Goal: Communication & Community: Connect with others

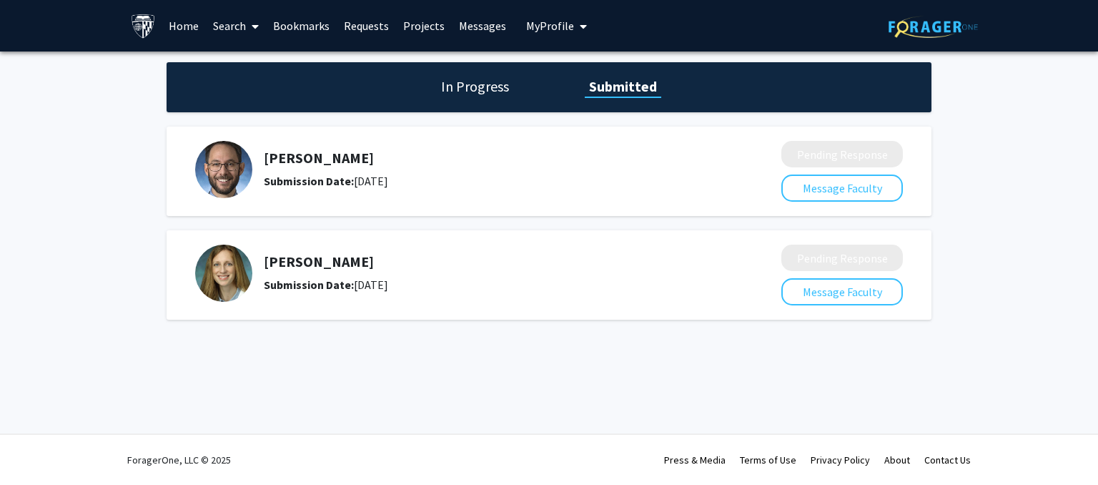
click at [183, 28] on link "Home" at bounding box center [184, 26] width 44 height 50
click at [283, 160] on h5 "[PERSON_NAME]" at bounding box center [485, 157] width 442 height 17
click at [368, 26] on link "Requests" at bounding box center [366, 26] width 59 height 50
click at [465, 28] on link "Messages" at bounding box center [482, 26] width 61 height 50
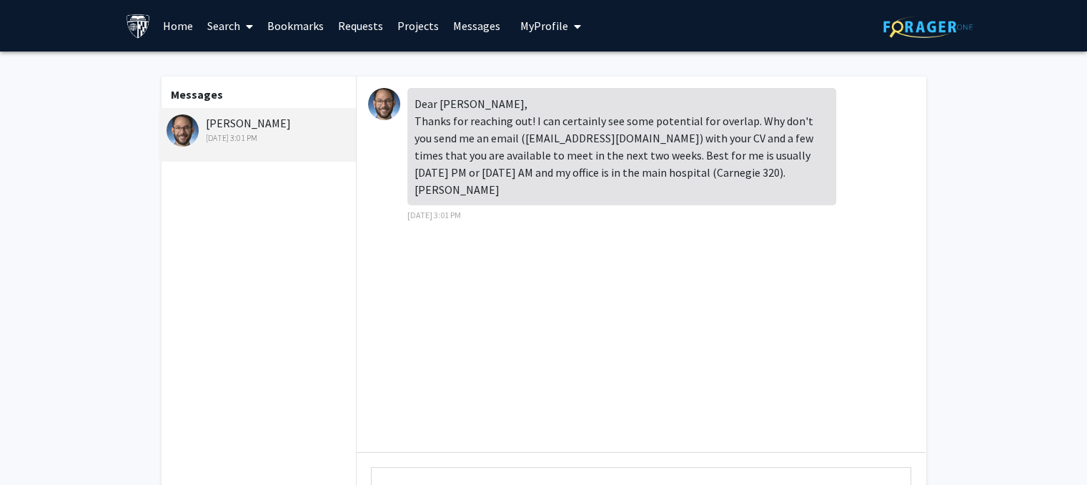
click at [277, 123] on div "[PERSON_NAME] [DATE] 3:01 PM" at bounding box center [260, 129] width 187 height 30
click at [267, 136] on div "[DATE] 3:01 PM" at bounding box center [260, 138] width 187 height 13
